Goal: Task Accomplishment & Management: Manage account settings

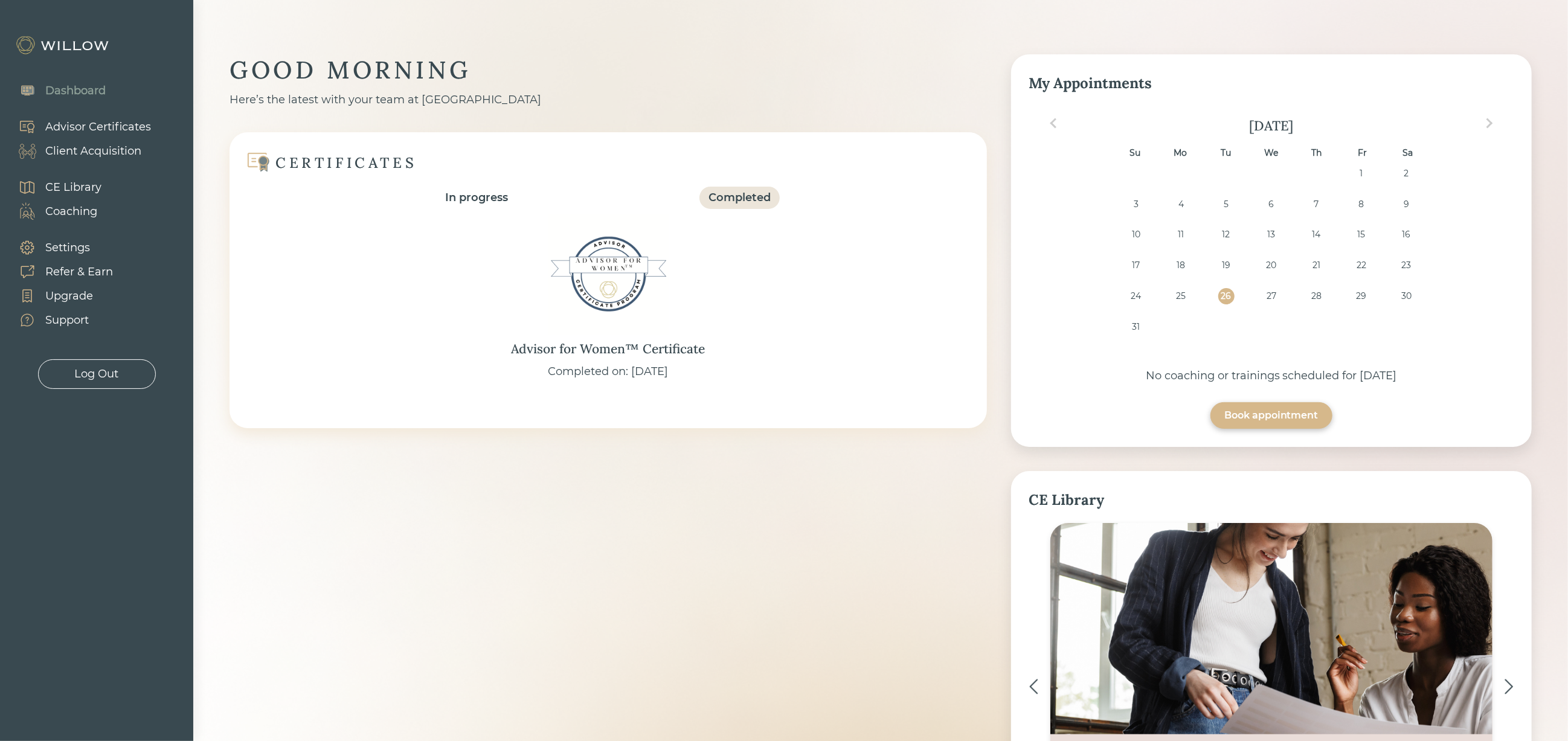
click at [98, 151] on div "Client Acquisition" at bounding box center [93, 151] width 96 height 16
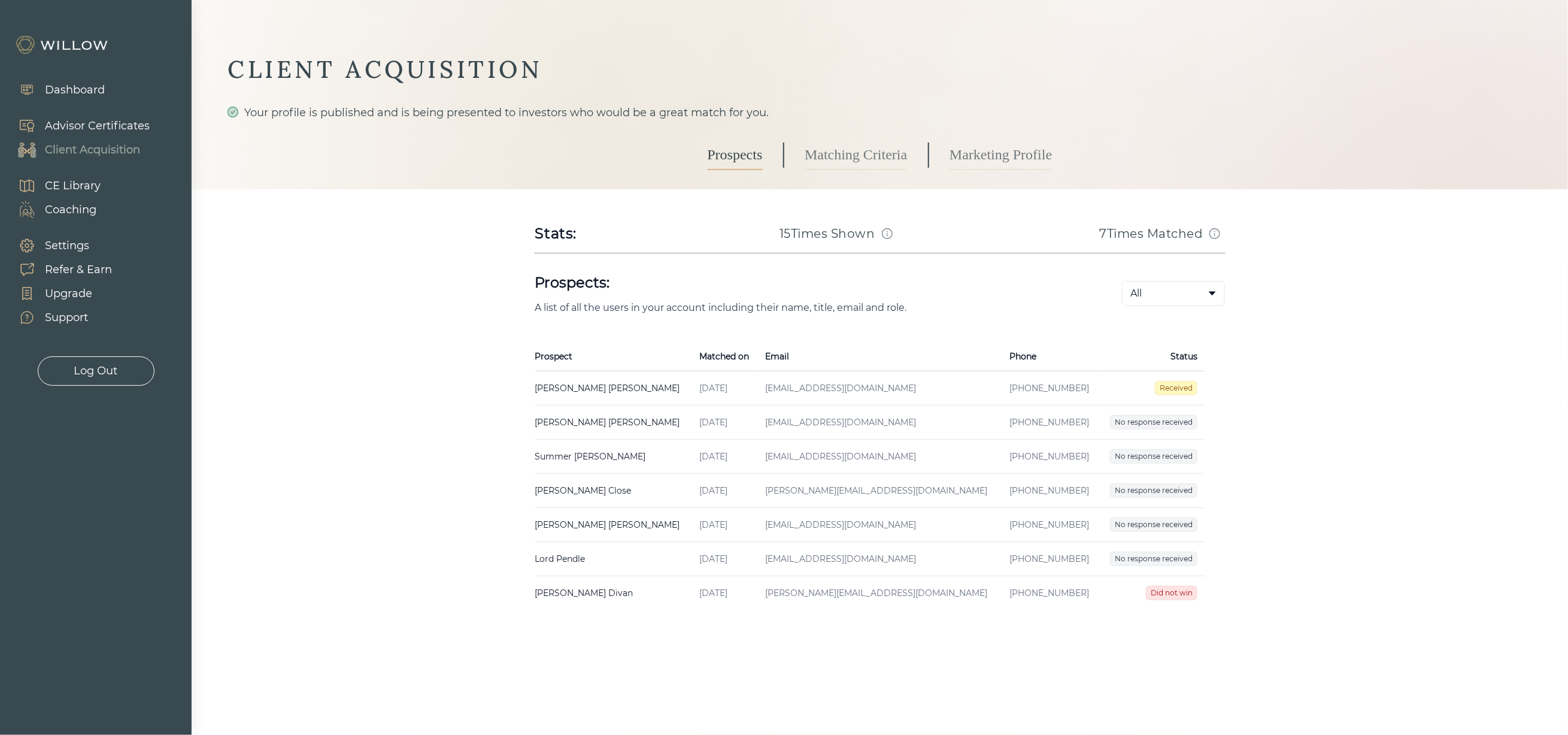
click at [542, 390] on td "[PERSON_NAME] Created on [DATE] Email [EMAIL_ADDRESS][DOMAIN_NAME] Phone [PHONE…" at bounding box center [613, 388] width 157 height 34
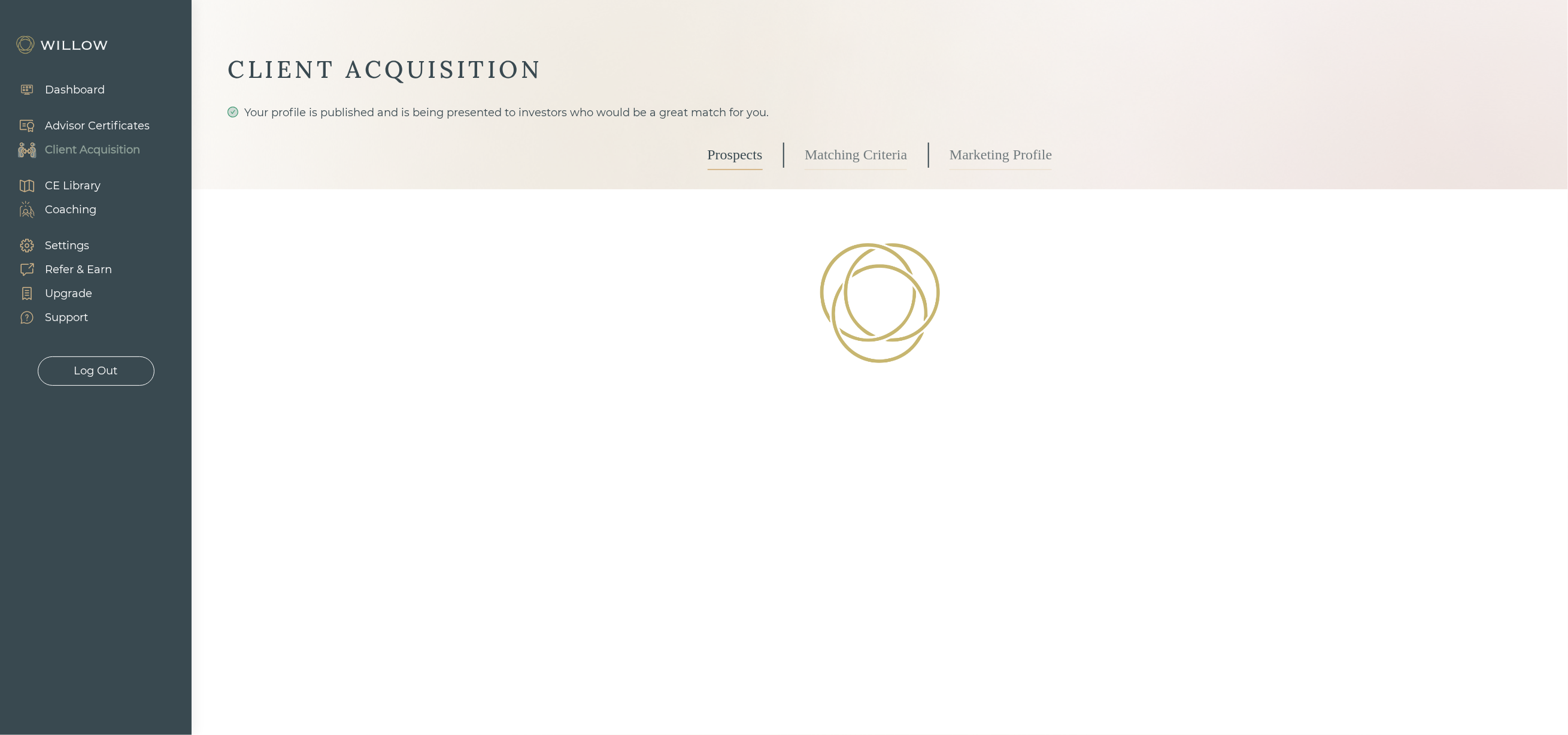
select select "3"
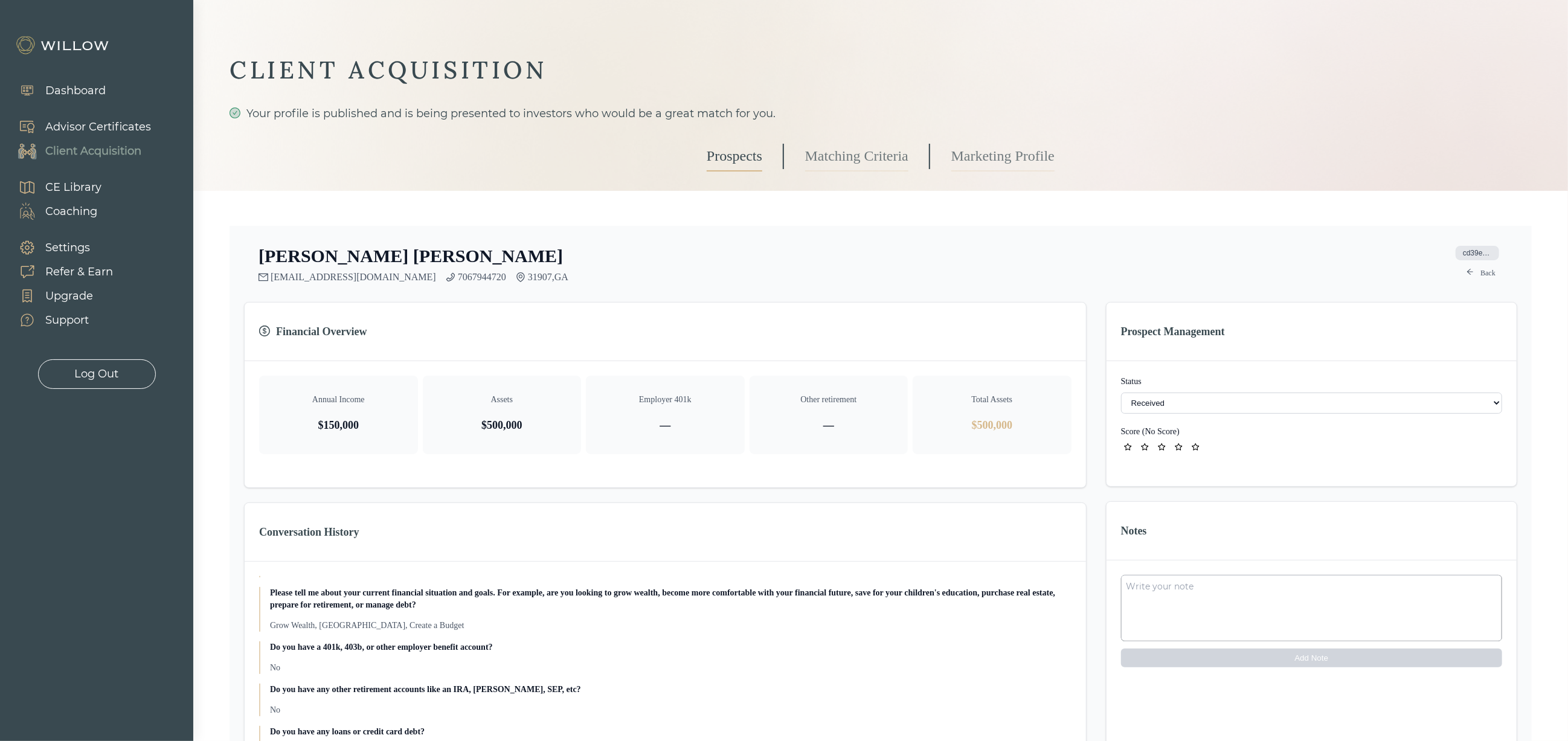
click at [1201, 400] on select "- Not ready to move forward No response received Received Won (Matched) Bad lea…" at bounding box center [1311, 403] width 381 height 21
click at [1252, 271] on div "[PERSON_NAME] [EMAIL_ADDRESS][DOMAIN_NAME] 7067944720 31907 , GA cd39e427-0f71-…" at bounding box center [881, 263] width 1273 height 37
